Goal: Register for event/course

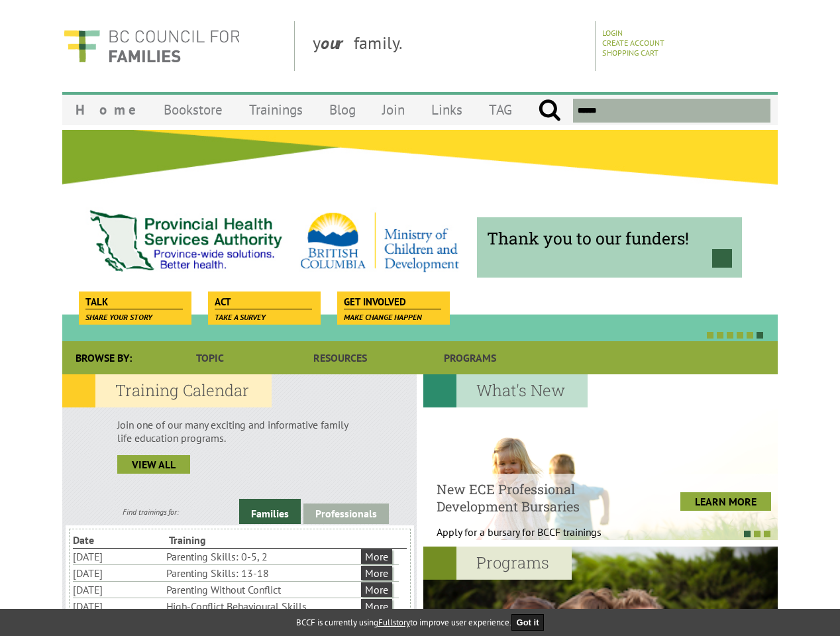
click at [420, 328] on div at bounding box center [405, 334] width 715 height 13
click at [420, 235] on div "Thank you to our funders!" at bounding box center [419, 235] width 715 height 212
click at [405, 334] on div at bounding box center [405, 334] width 715 height 13
click at [269, 511] on link "Families" at bounding box center [270, 511] width 62 height 25
click at [346, 513] on link "Professionals" at bounding box center [345, 513] width 85 height 21
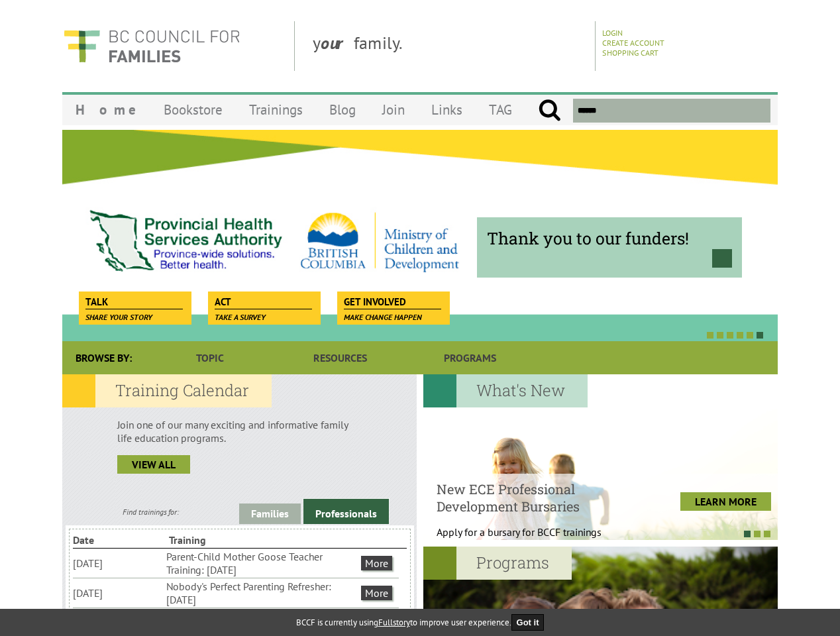
click at [236, 592] on li "Nobody's Perfect Parenting Refresher: [DATE]" at bounding box center [262, 592] width 192 height 29
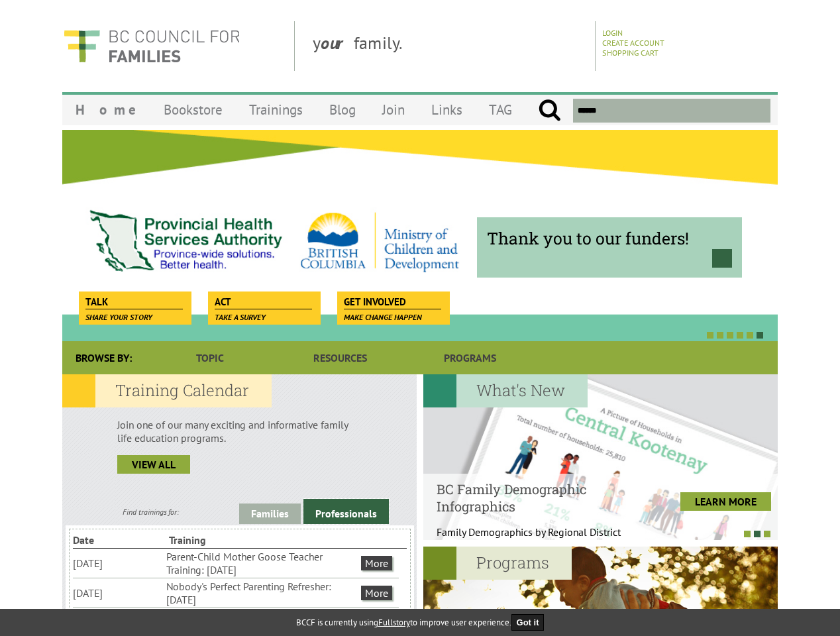
click at [593, 533] on div at bounding box center [593, 532] width 354 height 13
click at [600, 591] on div at bounding box center [600, 629] width 354 height 166
click at [532, 622] on button "Got it" at bounding box center [527, 622] width 33 height 17
